Goal: Obtain resource: Download file/media

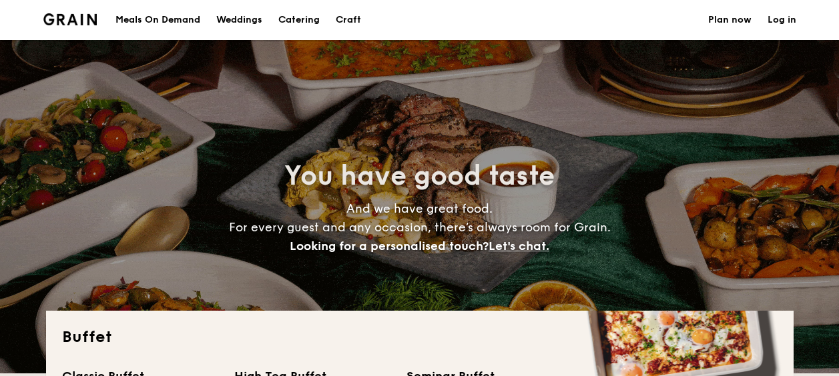
select select
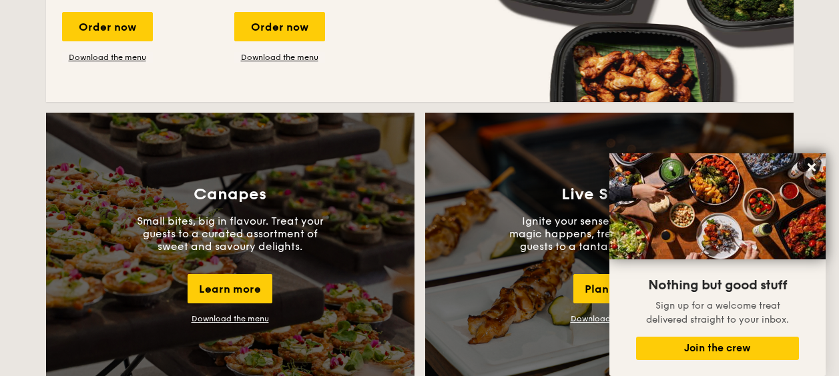
scroll to position [1082, 0]
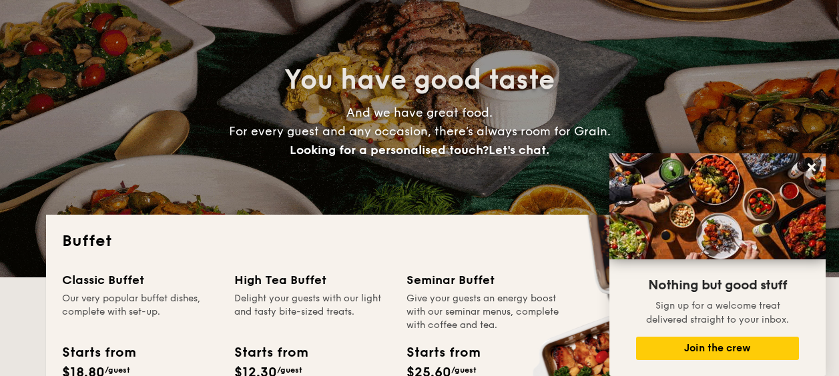
scroll to position [0, 0]
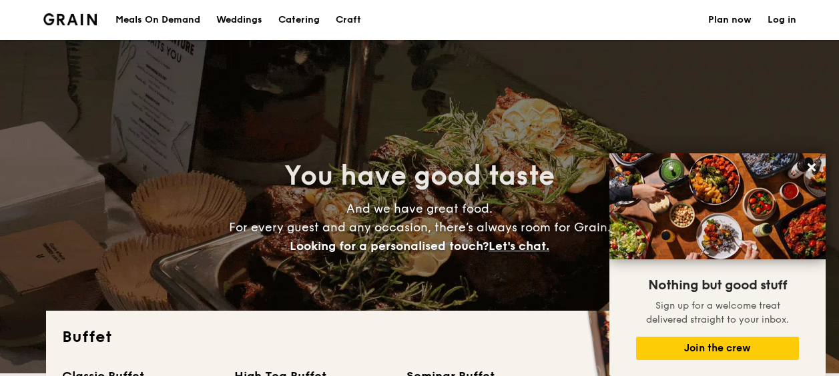
click at [300, 13] on h1 "Catering" at bounding box center [298, 20] width 41 height 40
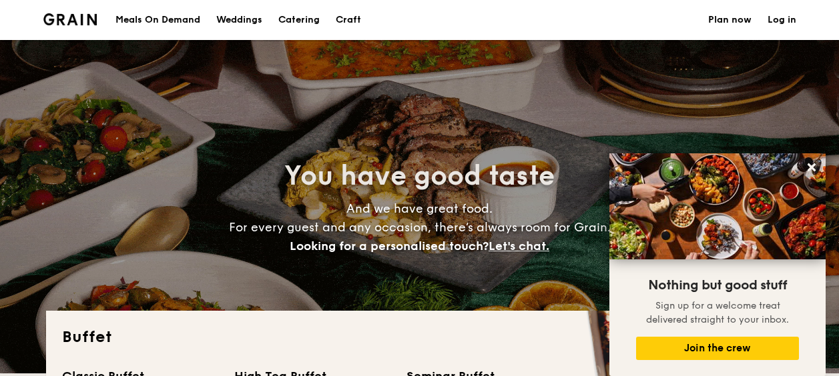
click at [295, 12] on h1 "Catering" at bounding box center [298, 20] width 41 height 40
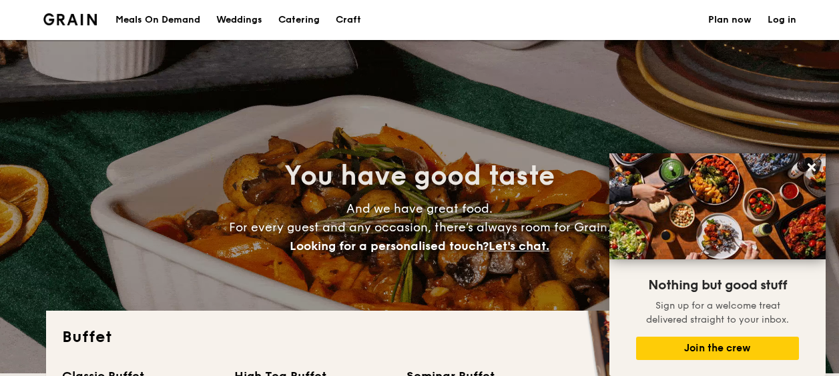
click at [304, 23] on h1 "Catering" at bounding box center [298, 20] width 41 height 40
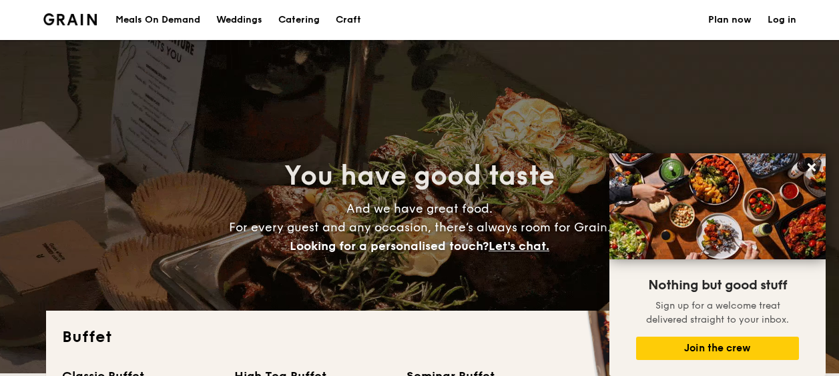
click at [304, 23] on h1 "Catering" at bounding box center [298, 20] width 41 height 40
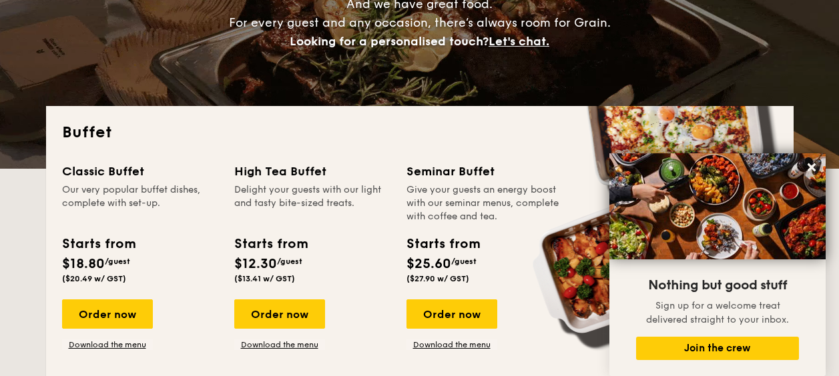
scroll to position [322, 0]
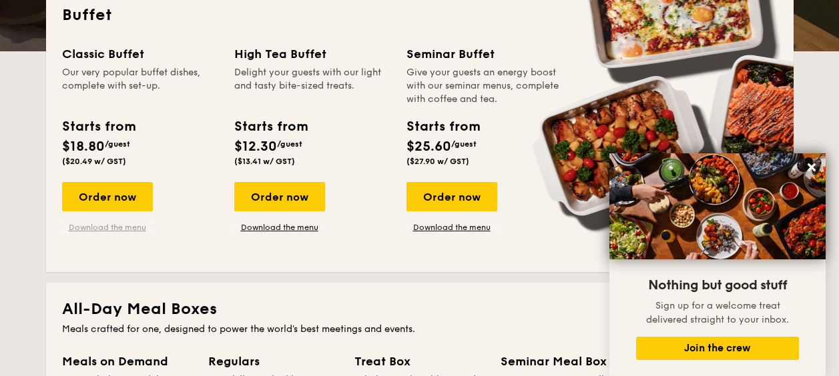
click at [121, 228] on link "Download the menu" at bounding box center [107, 227] width 91 height 11
